Goal: Information Seeking & Learning: Learn about a topic

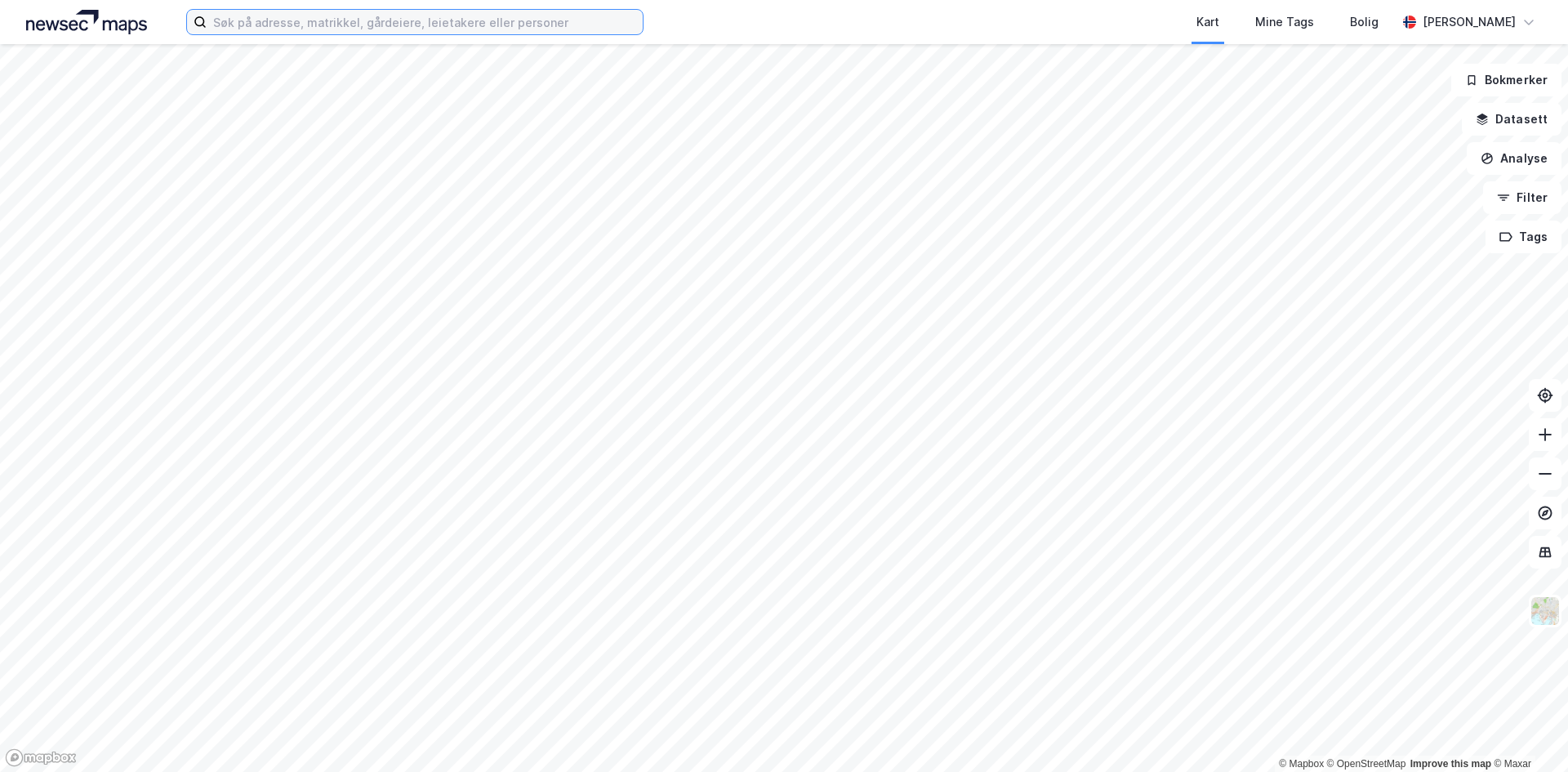
click at [261, 28] on input at bounding box center [425, 22] width 437 height 25
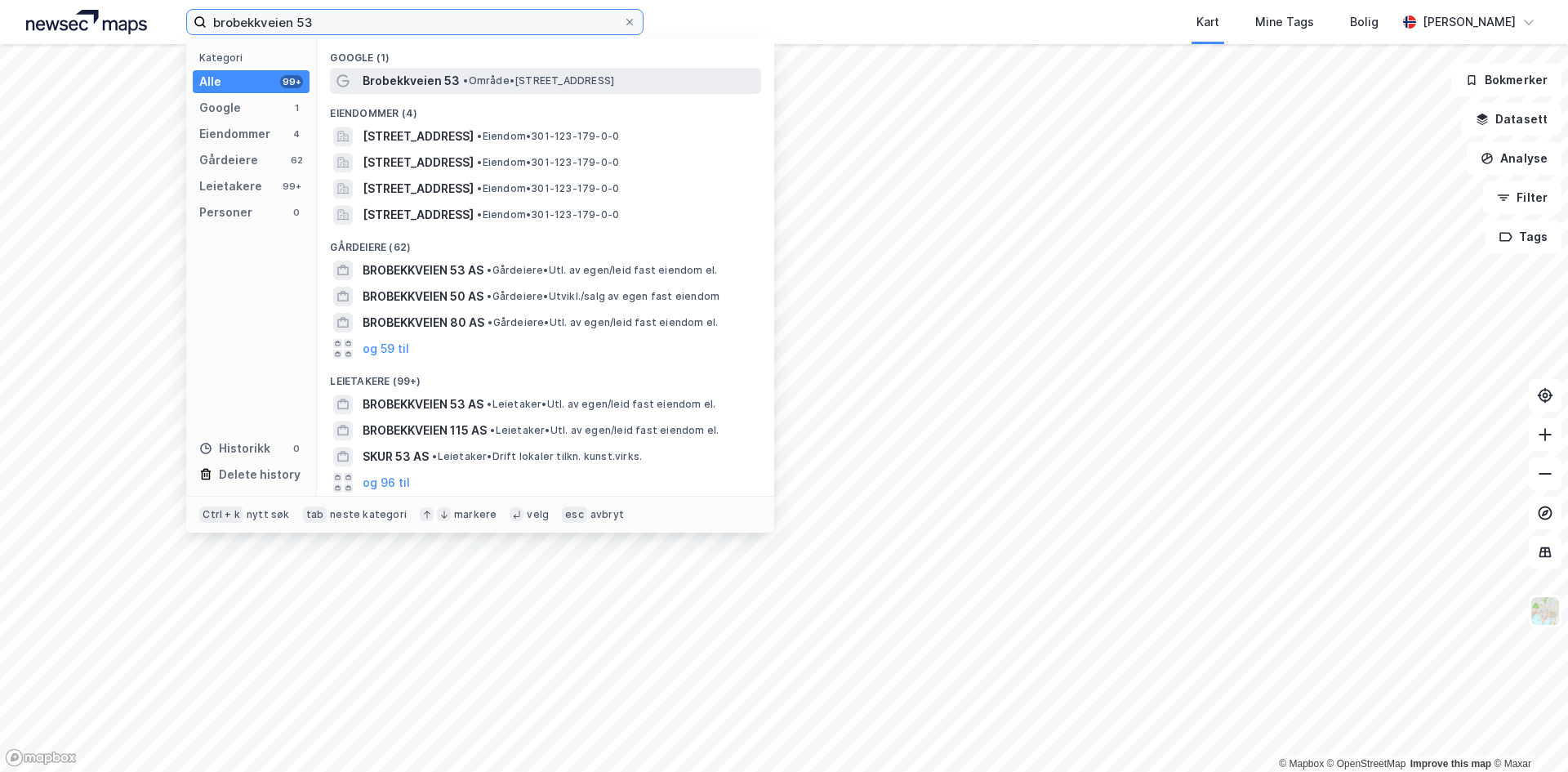
type input "brobekkveien 53"
click at [431, 78] on span "Brobekkveien 53" at bounding box center [411, 81] width 97 height 20
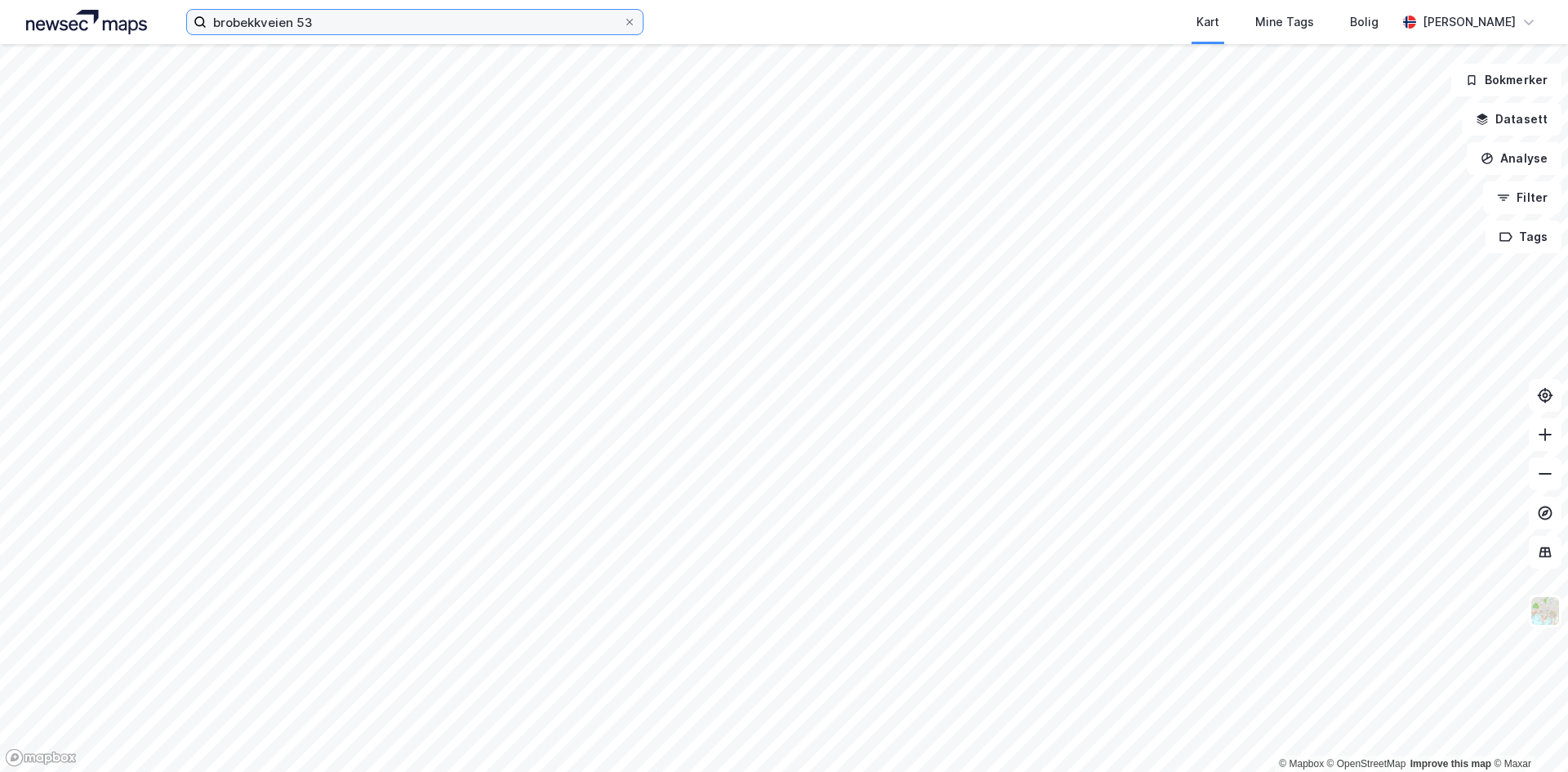
click at [341, 30] on input "brobekkveien 53" at bounding box center [415, 22] width 417 height 25
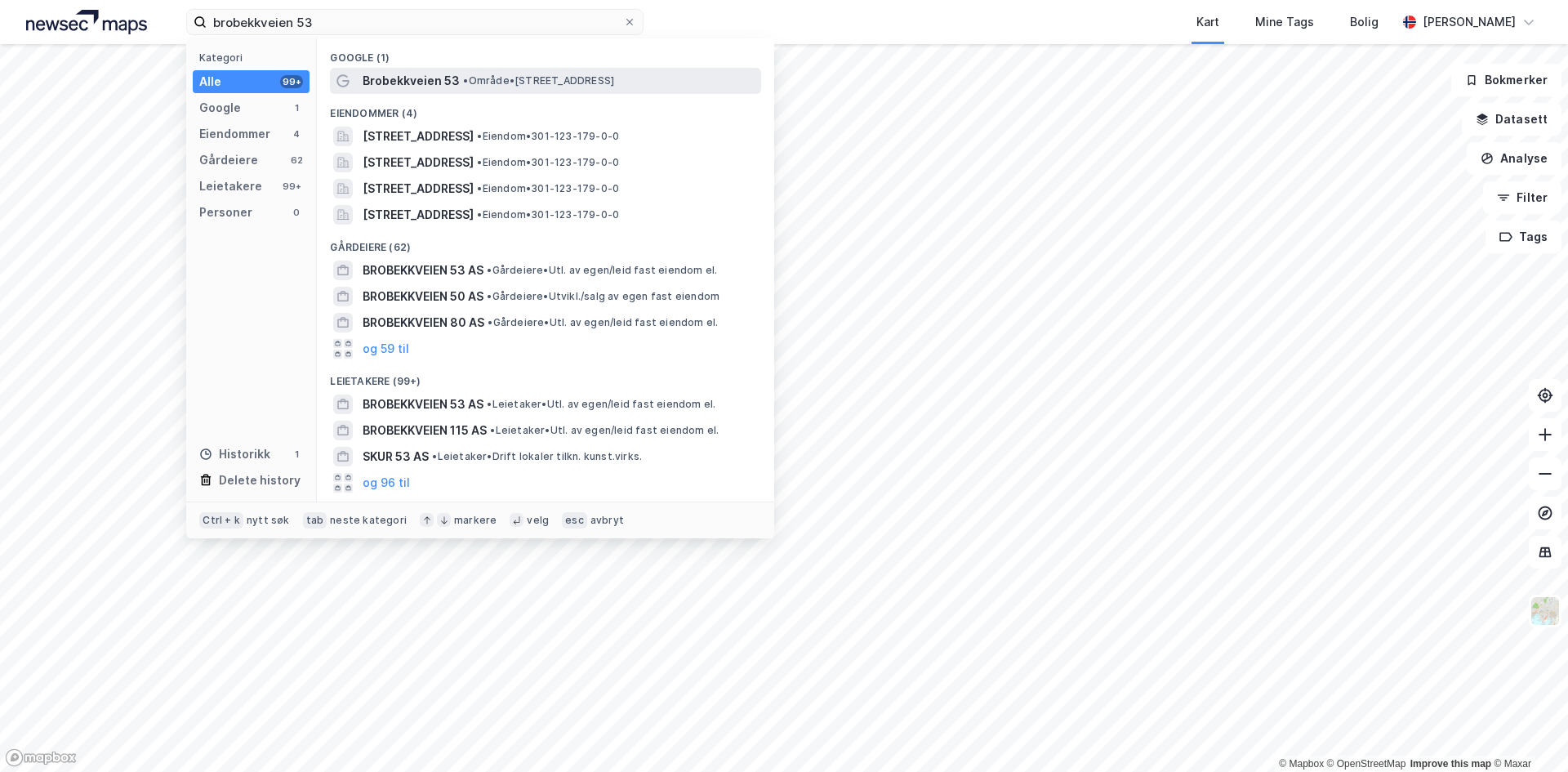
click at [415, 79] on span "Brobekkveien 53" at bounding box center [411, 81] width 97 height 20
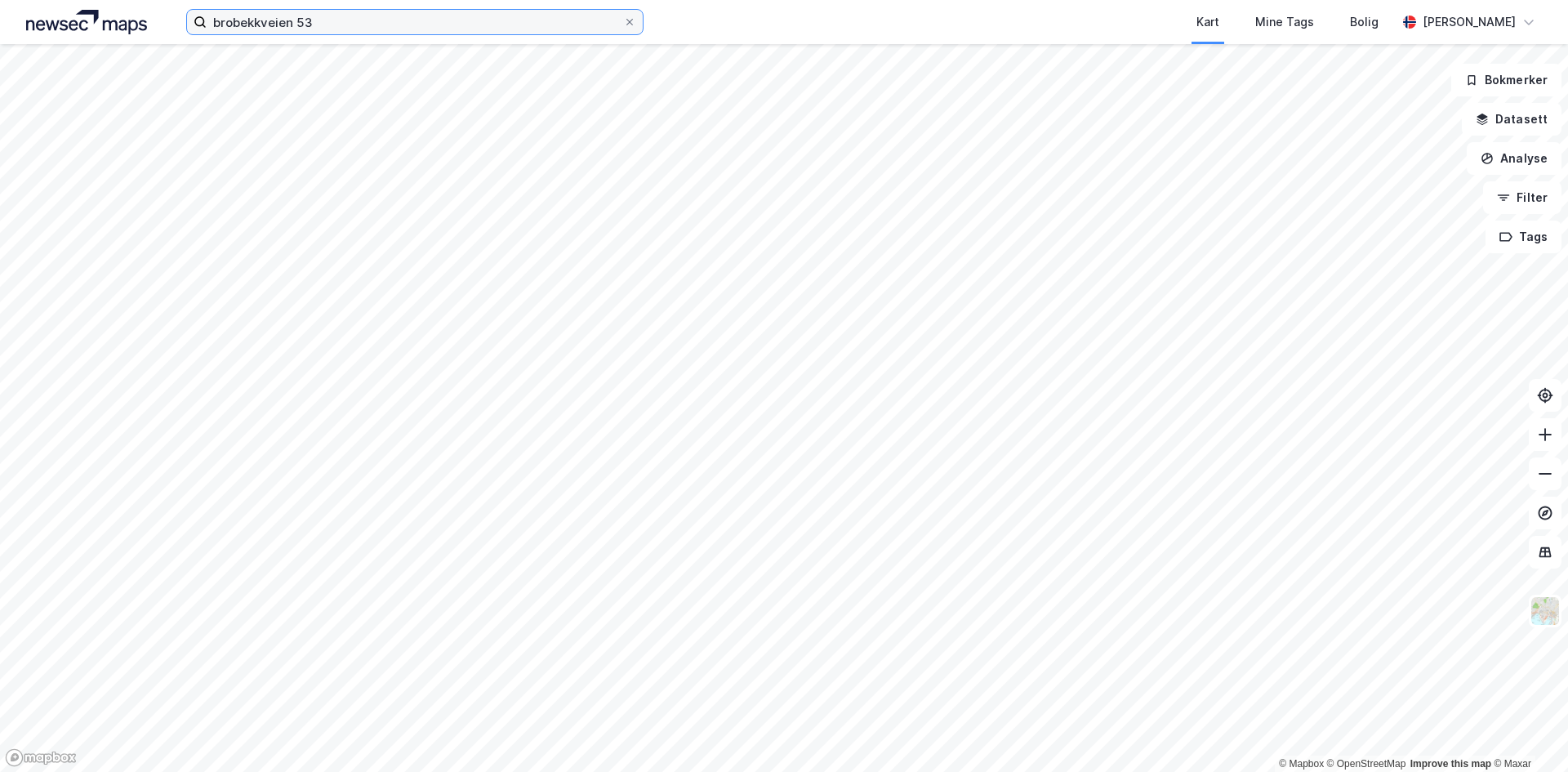
click at [329, 24] on input "brobekkveien 53" at bounding box center [415, 22] width 417 height 25
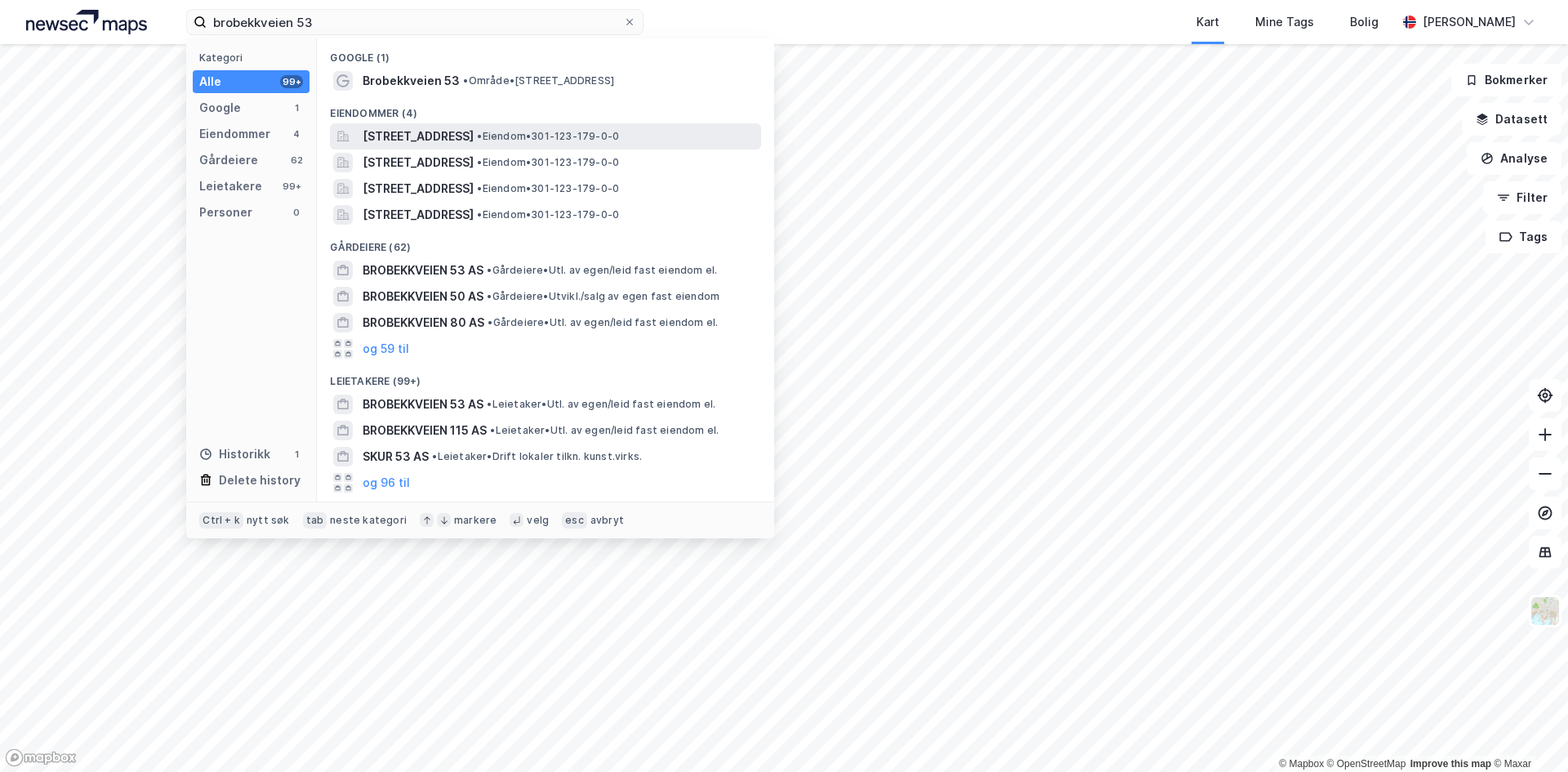
click at [468, 134] on span "Brobekkveien 53A, 0598, OSLO, OSLO" at bounding box center [418, 136] width 111 height 20
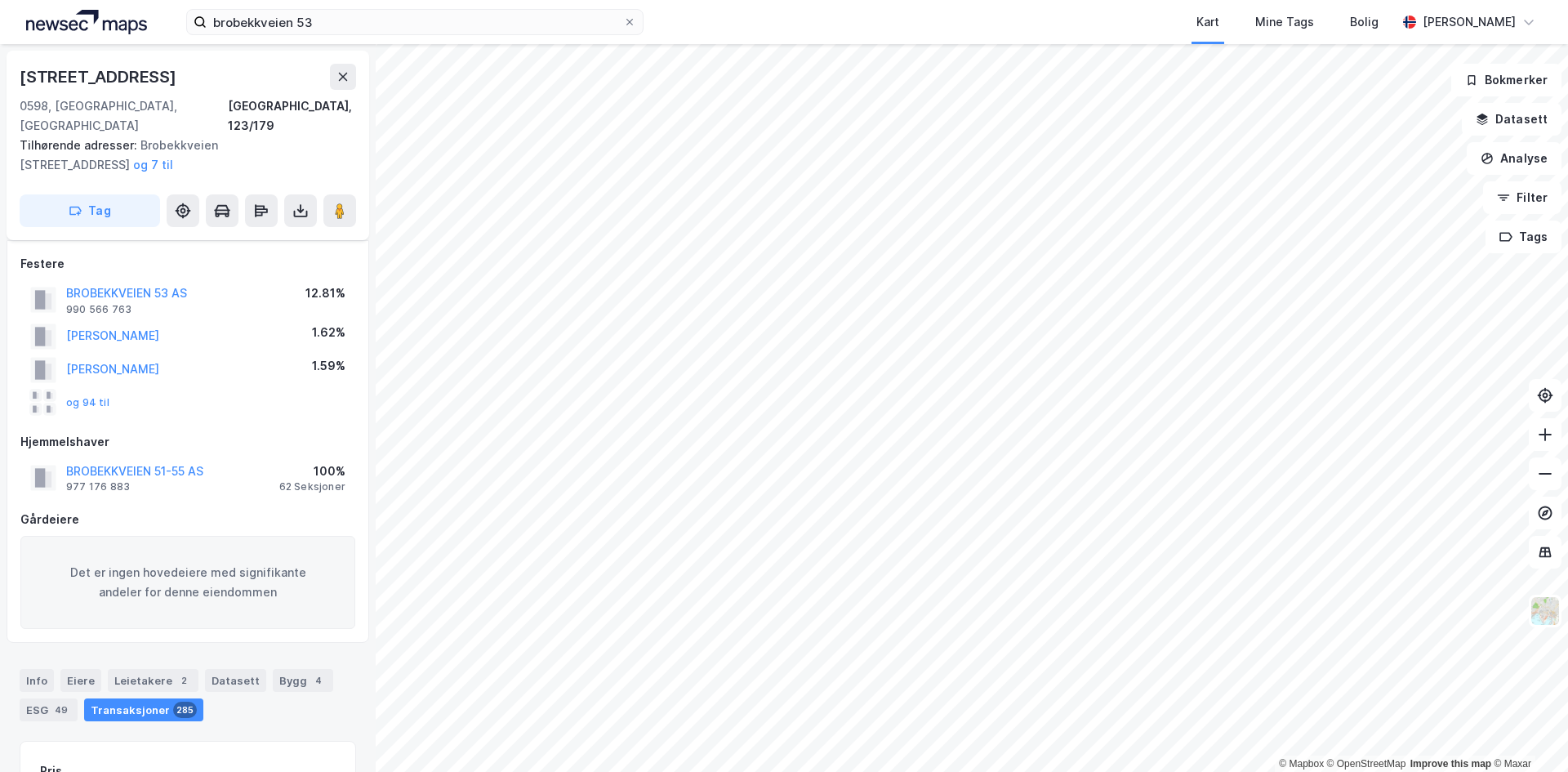
scroll to position [255, 0]
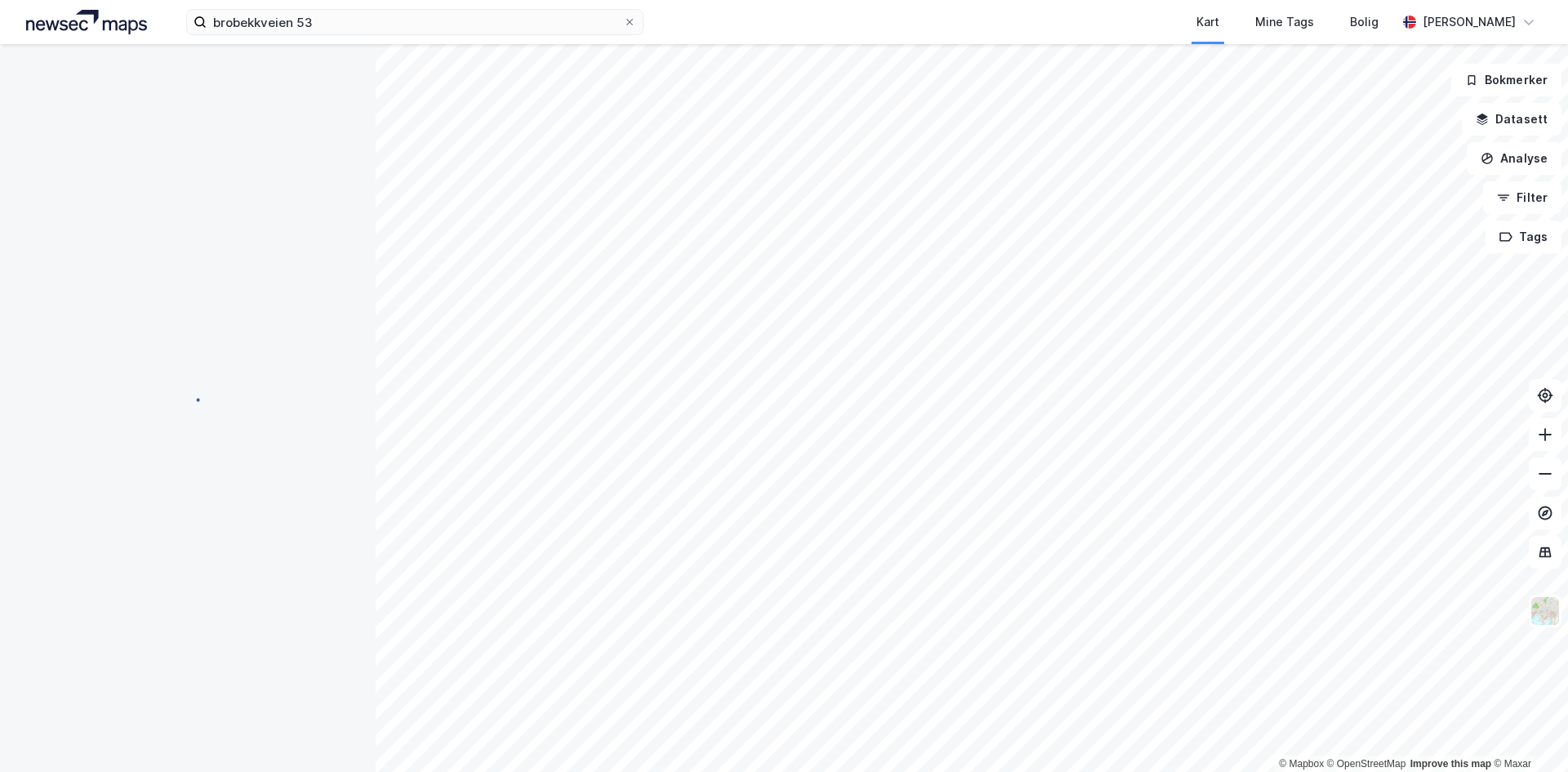
scroll to position [4, 0]
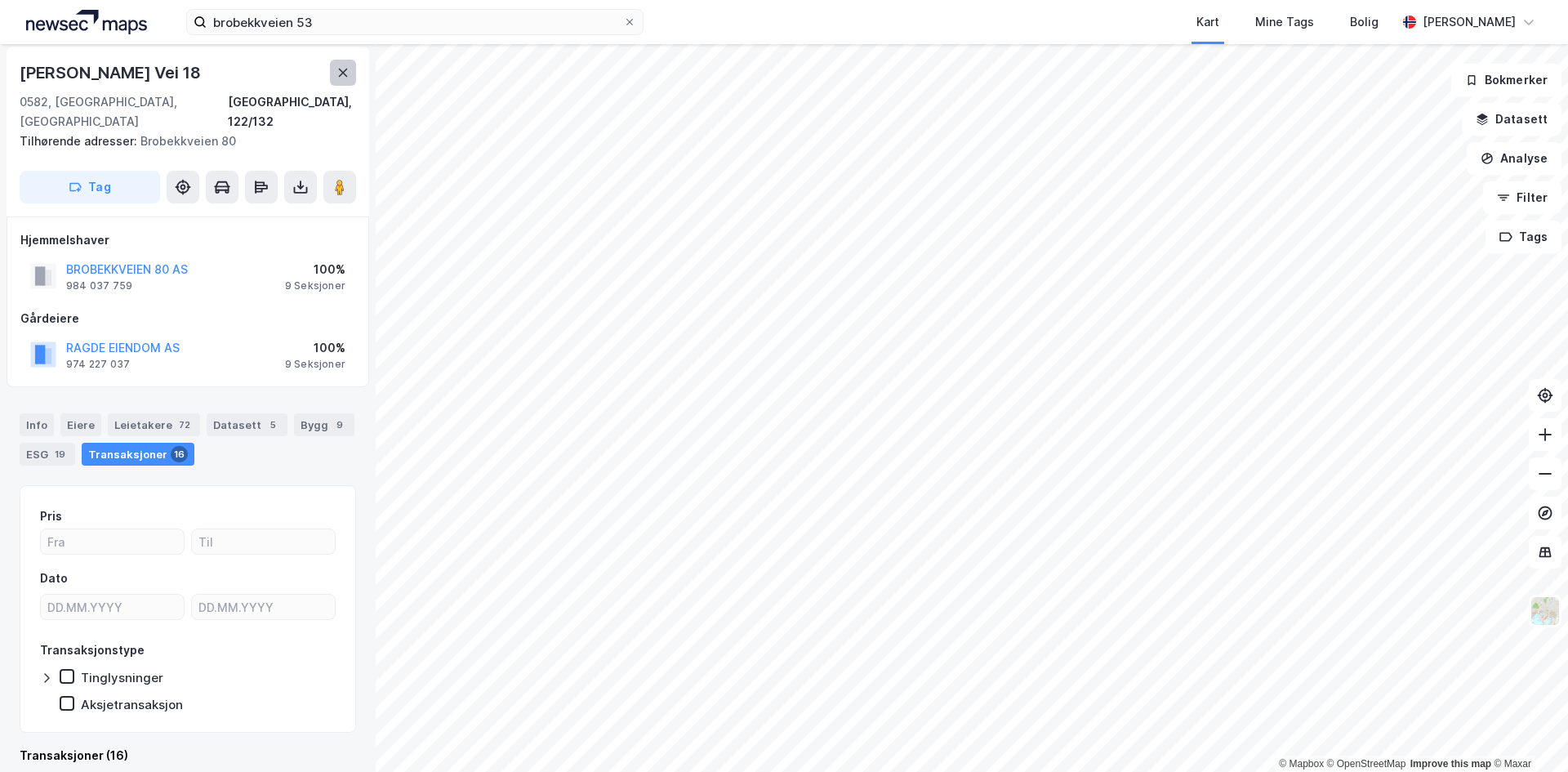
click at [337, 66] on button at bounding box center [344, 73] width 27 height 27
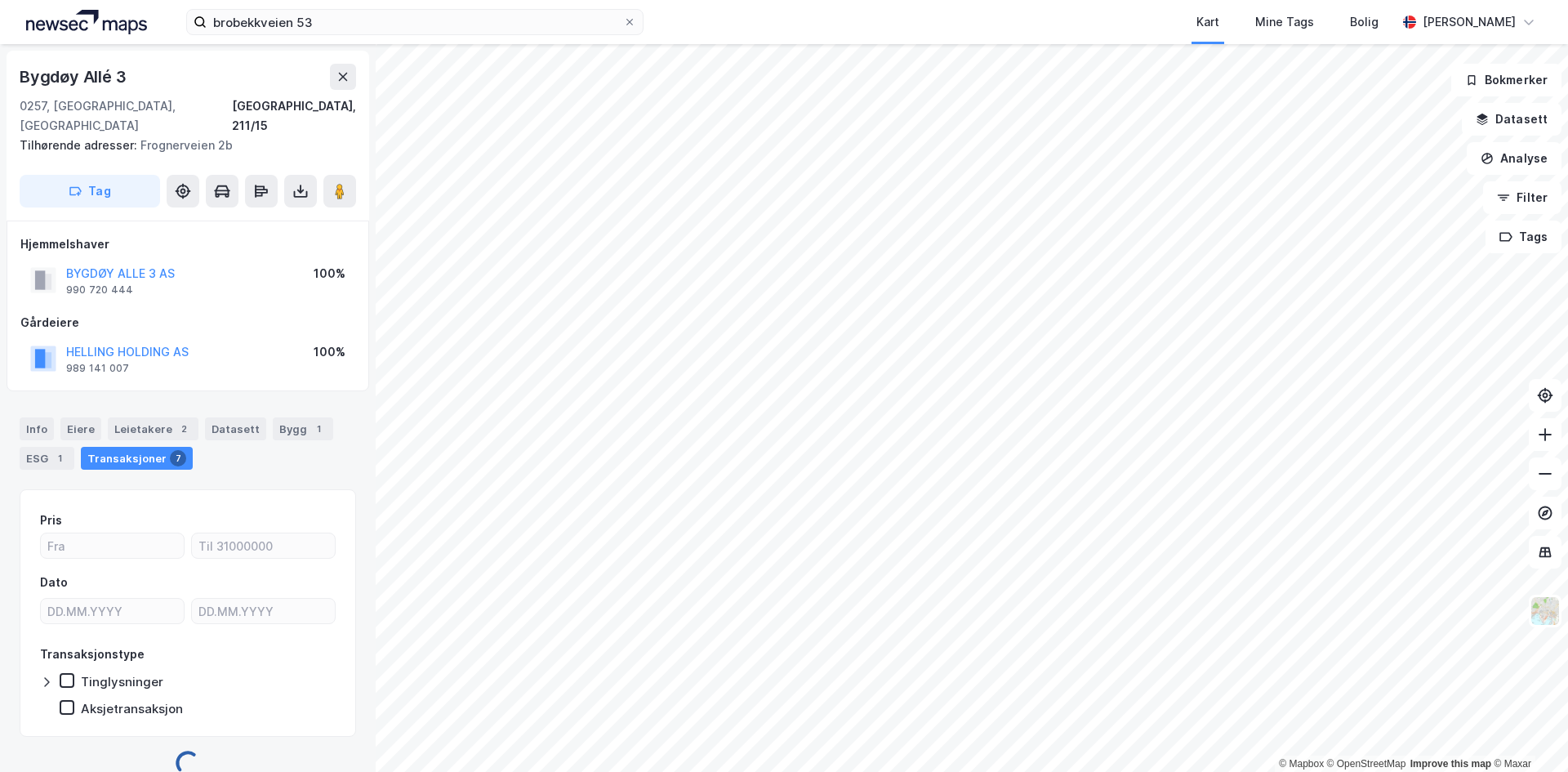
scroll to position [4, 0]
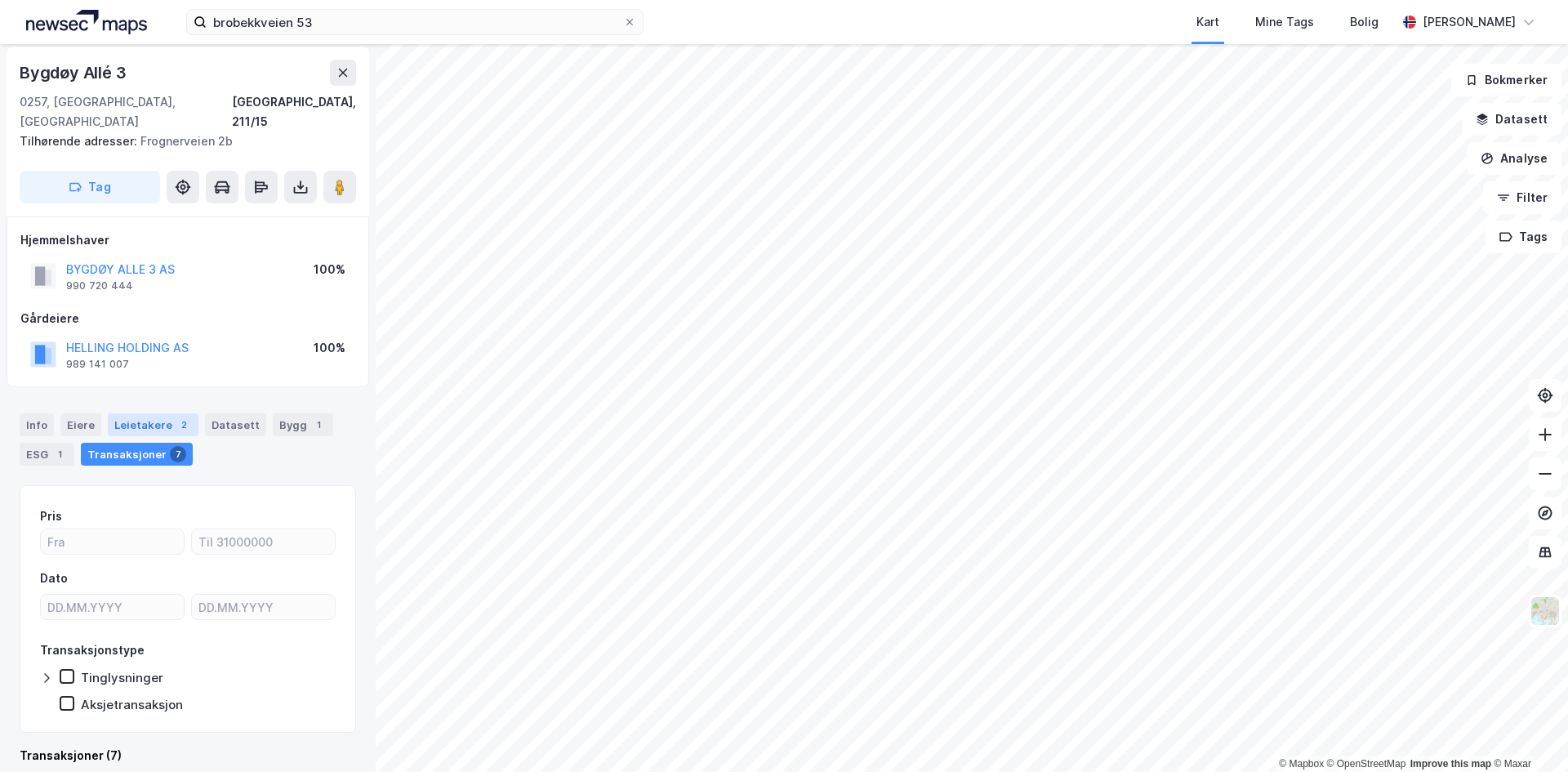
click at [137, 413] on div "Leietakere 2" at bounding box center [154, 424] width 91 height 23
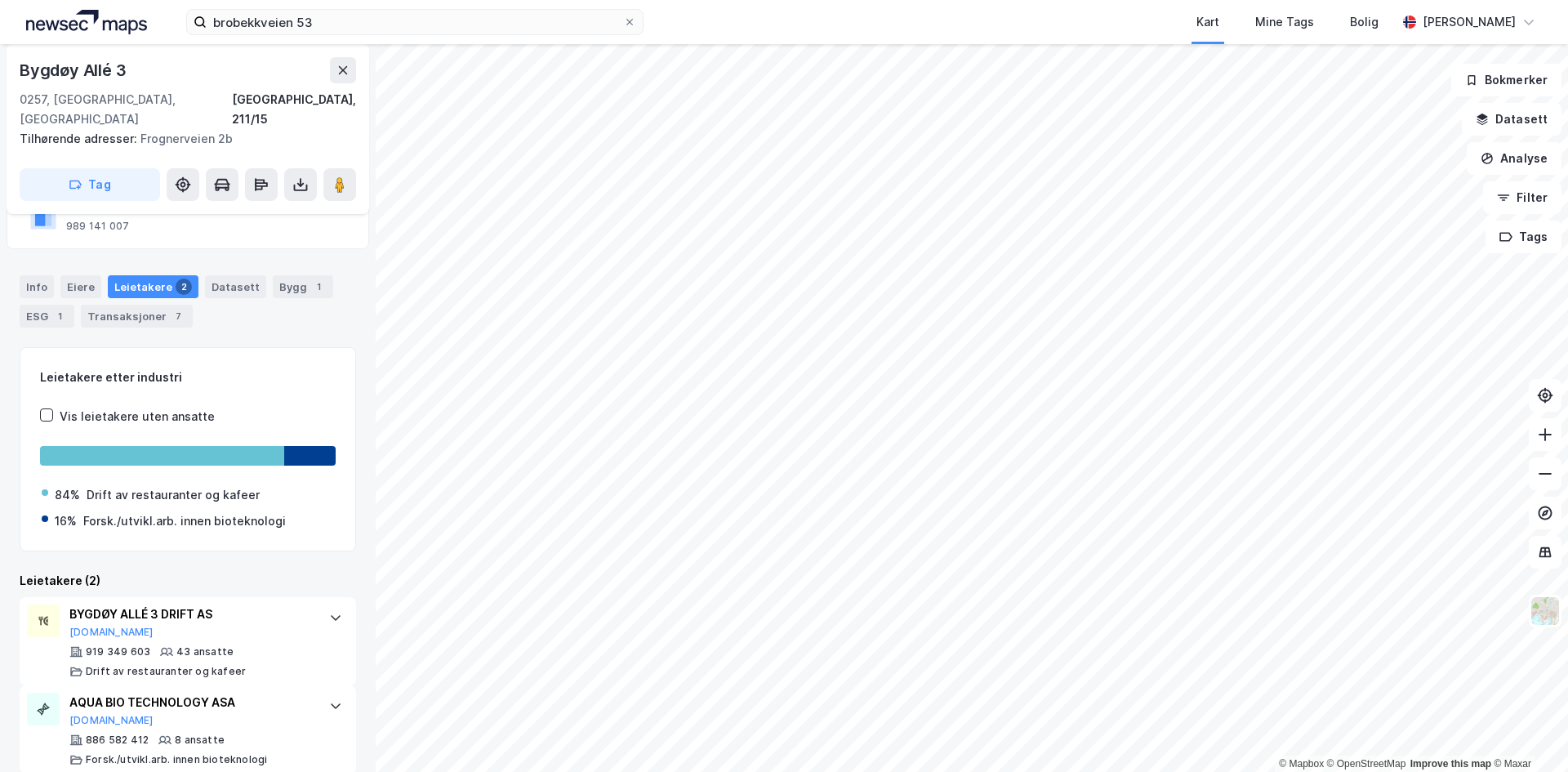
scroll to position [143, 0]
click at [95, 624] on button "[DOMAIN_NAME]" at bounding box center [111, 631] width 84 height 13
click at [348, 80] on button at bounding box center [344, 70] width 27 height 27
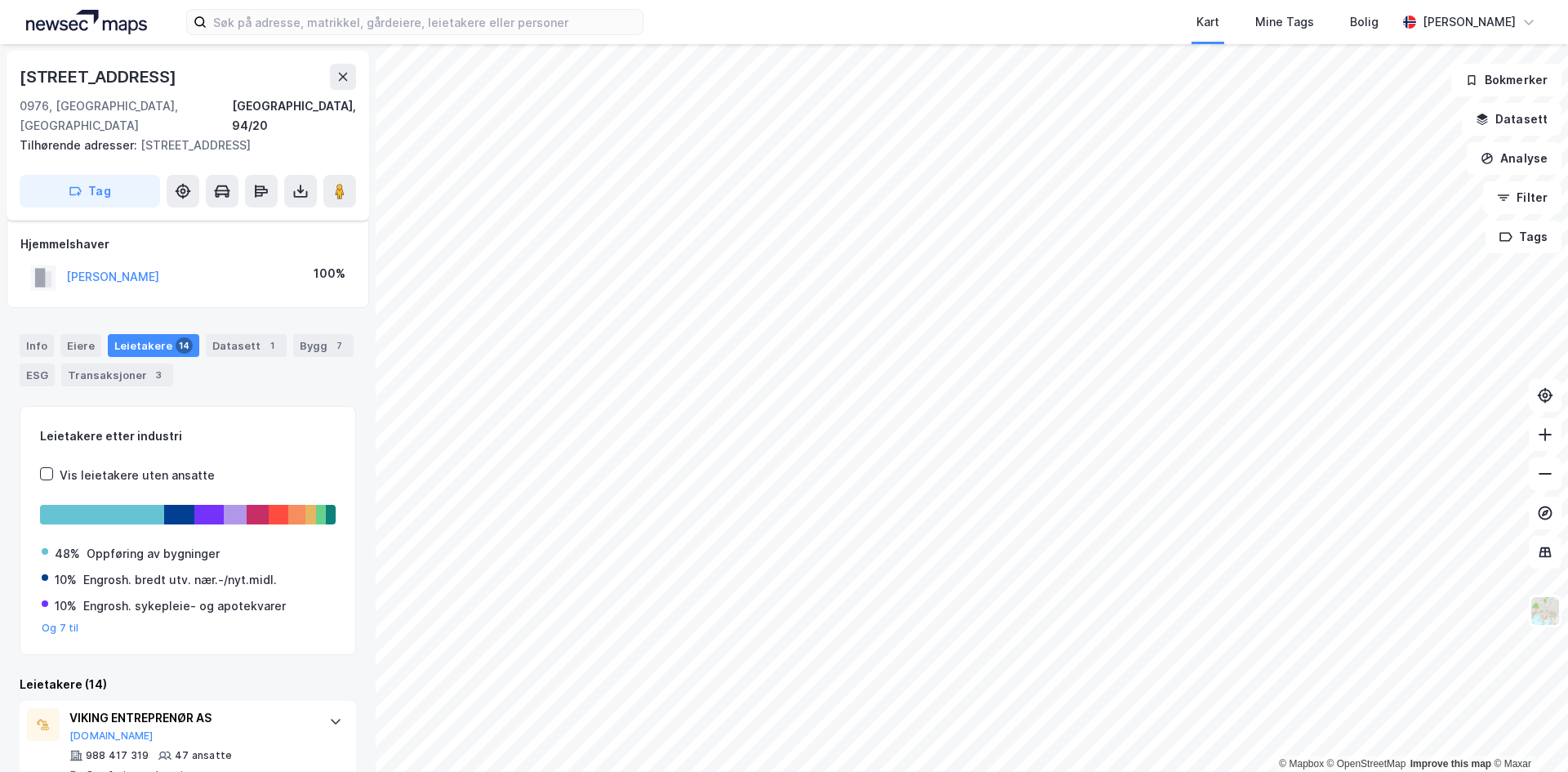
scroll to position [82, 0]
